Goal: Check status

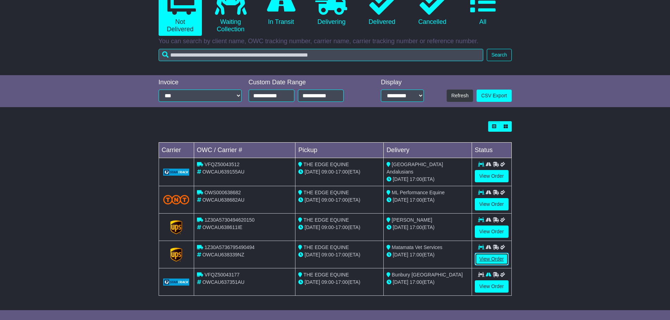
click at [492, 258] on link "View Order" at bounding box center [492, 259] width 34 height 12
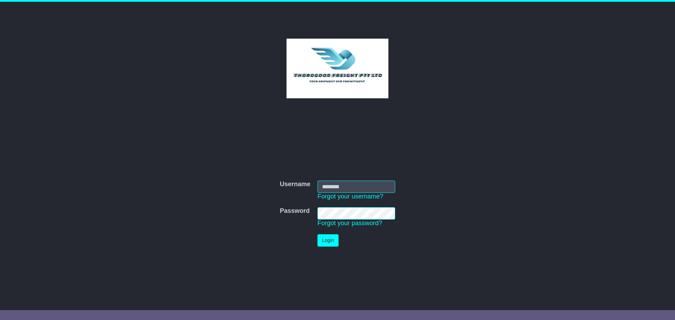
type input "***"
click at [331, 240] on button "Login" at bounding box center [328, 241] width 21 height 12
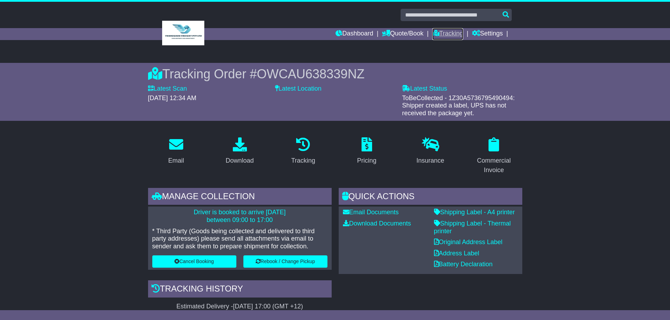
click at [446, 36] on link "Tracking" at bounding box center [447, 34] width 31 height 12
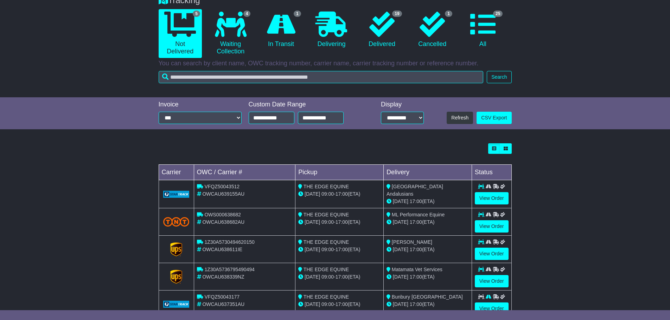
scroll to position [70, 0]
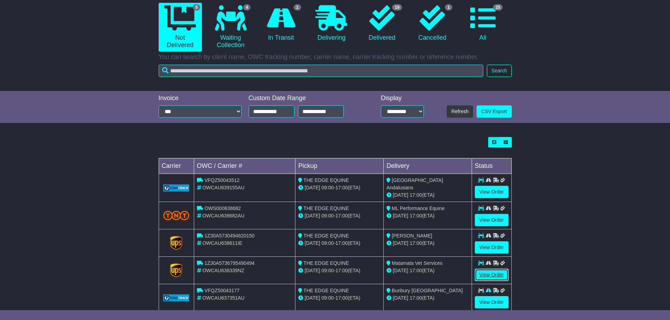
click at [494, 275] on link "View Order" at bounding box center [492, 275] width 34 height 12
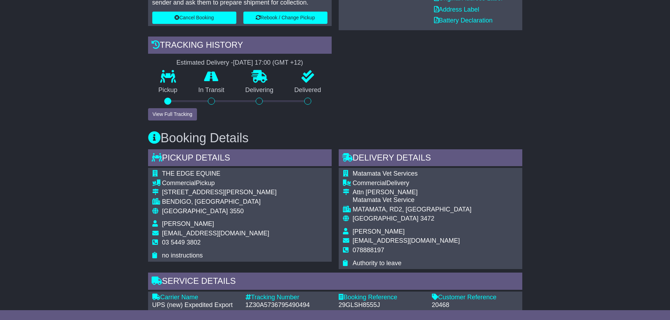
scroll to position [176, 0]
